Goal: Navigation & Orientation: Find specific page/section

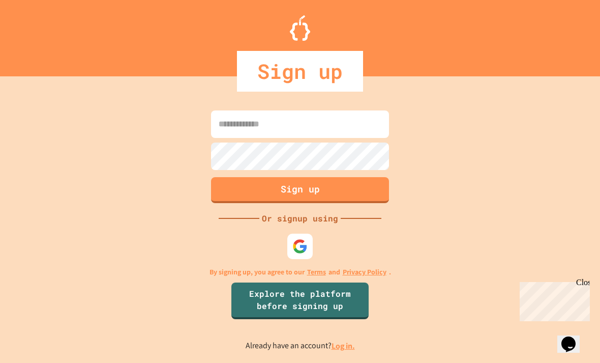
click at [305, 254] on img at bounding box center [300, 246] width 15 height 15
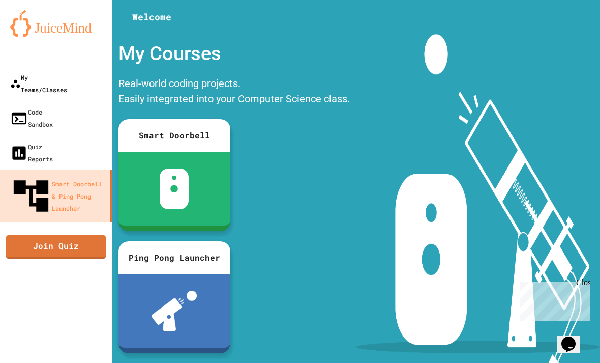
click at [40, 84] on link "My Teams/Classes" at bounding box center [56, 83] width 112 height 35
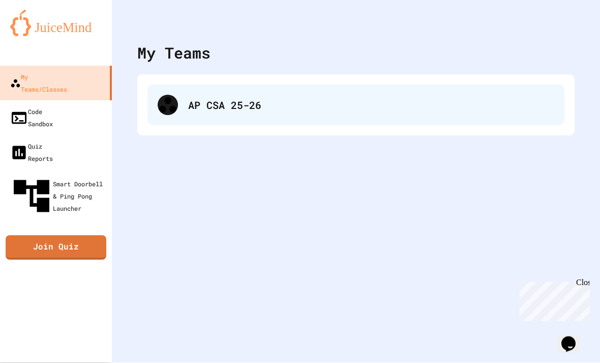
click at [361, 116] on div "AP CSA 25-26" at bounding box center [356, 105] width 417 height 41
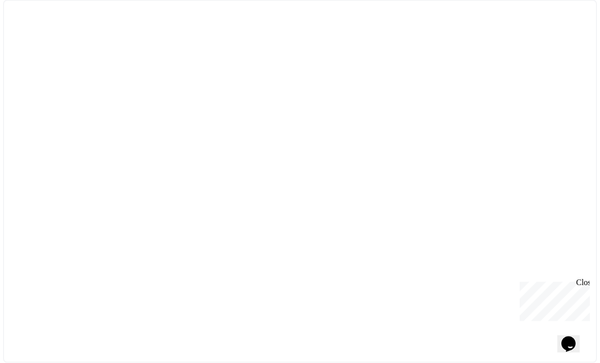
scroll to position [1, 0]
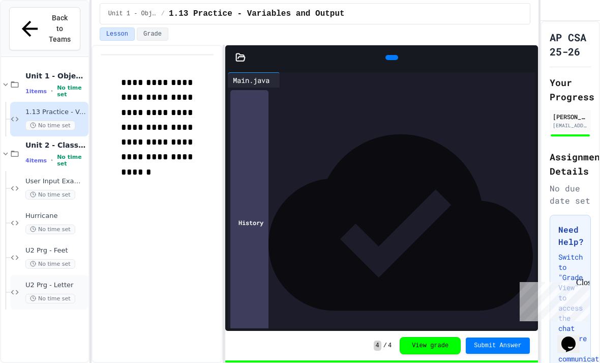
click at [48, 281] on span "U2 Prg - Letter" at bounding box center [55, 285] width 61 height 9
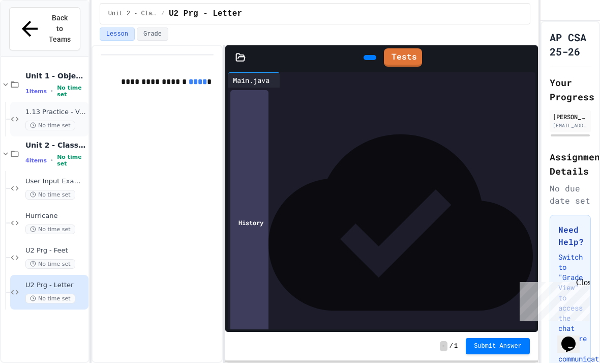
click at [45, 108] on span "1.13 Practice - Variables and Output" at bounding box center [55, 112] width 61 height 9
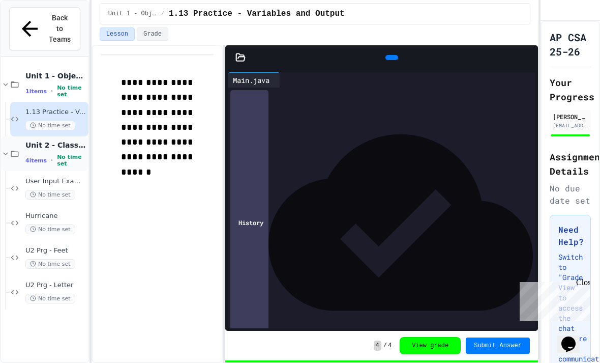
click at [42, 157] on span "4 items" at bounding box center [35, 160] width 21 height 7
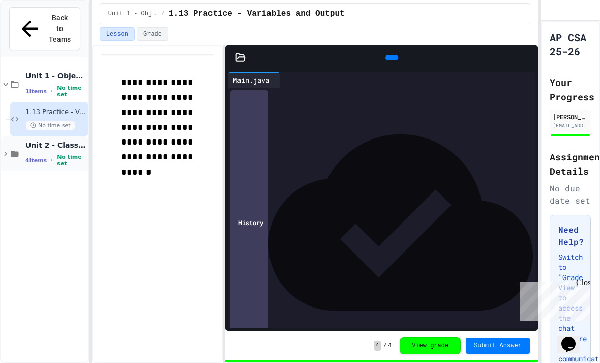
click at [35, 157] on span "4 items" at bounding box center [35, 160] width 21 height 7
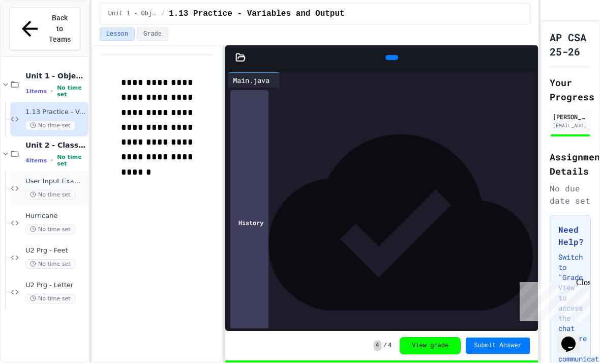
click at [26, 186] on div "User Input Example No time set" at bounding box center [49, 188] width 78 height 35
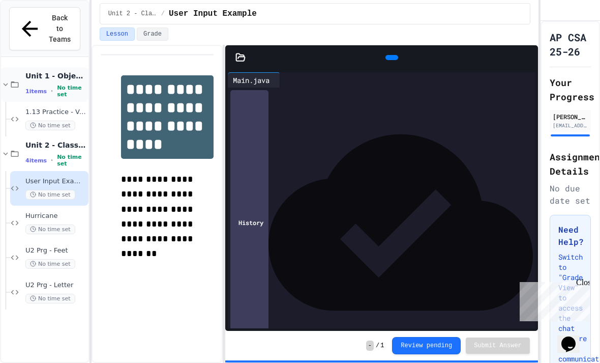
click at [5, 80] on icon at bounding box center [5, 84] width 9 height 9
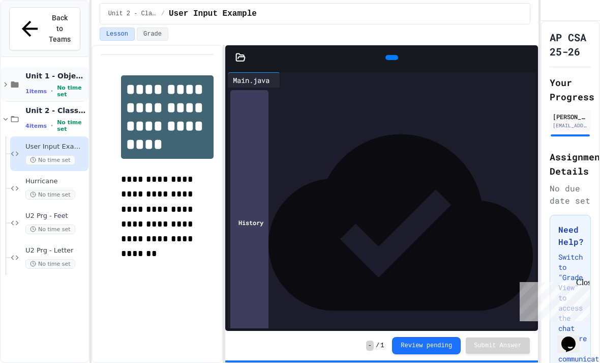
click at [6, 82] on icon at bounding box center [5, 84] width 3 height 5
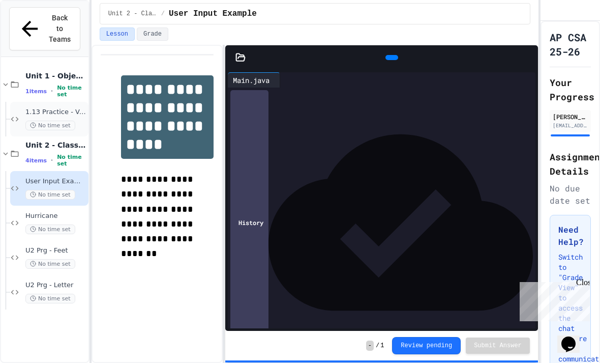
click at [12, 115] on icon at bounding box center [14, 119] width 9 height 9
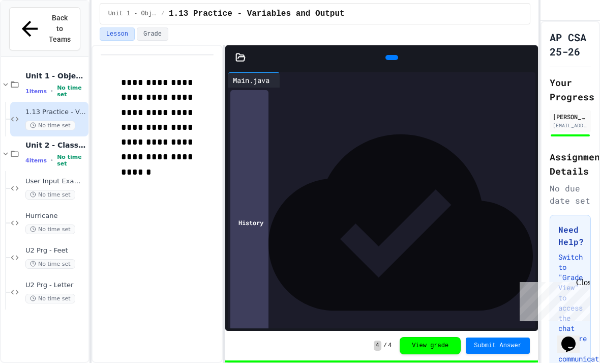
scroll to position [33, 0]
